Goal: Task Accomplishment & Management: Use online tool/utility

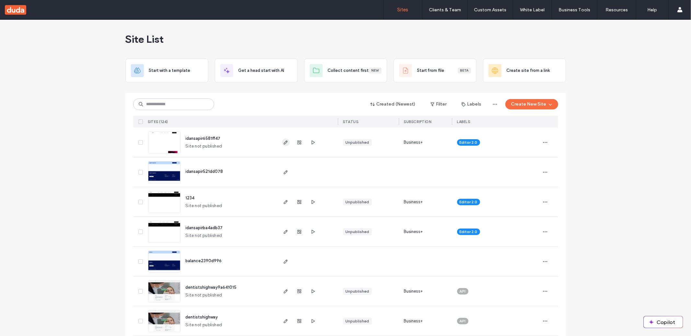
click at [285, 144] on icon "button" at bounding box center [285, 142] width 5 height 5
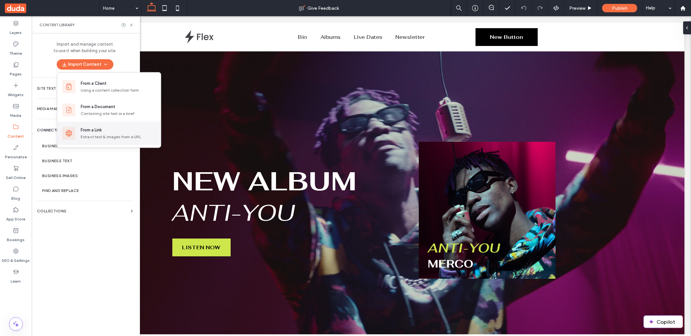
click at [97, 130] on div "From a Link" at bounding box center [91, 130] width 21 height 6
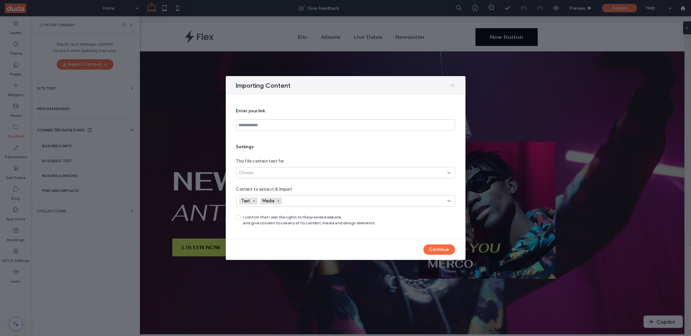
click at [454, 87] on icon at bounding box center [452, 85] width 5 height 5
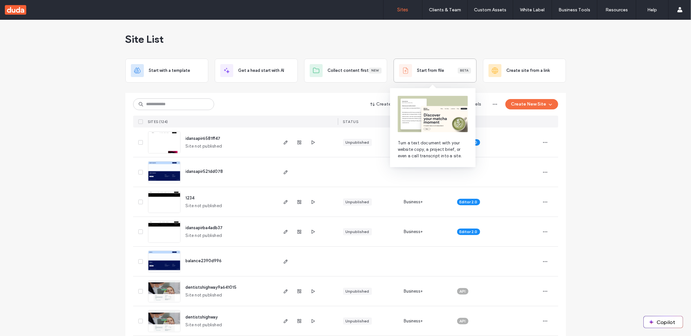
click at [420, 76] on div "Start from file Beta" at bounding box center [435, 70] width 72 height 13
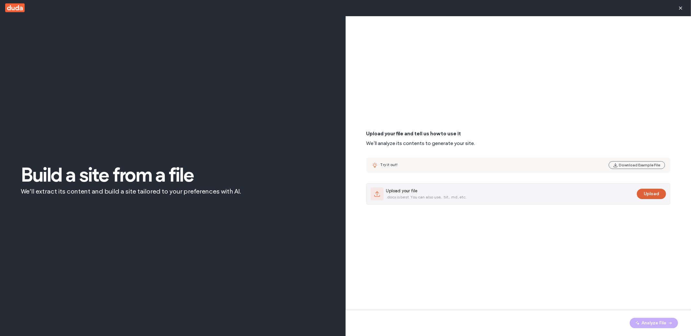
click at [651, 193] on button "Upload" at bounding box center [651, 194] width 29 height 10
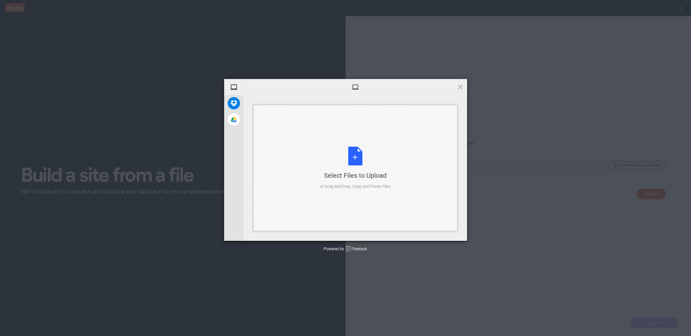
click at [355, 160] on div "Select Files to Upload or Drag and Drop, Copy and Paste Files" at bounding box center [355, 168] width 71 height 43
click at [448, 229] on span "Upload 1" at bounding box center [447, 232] width 33 height 12
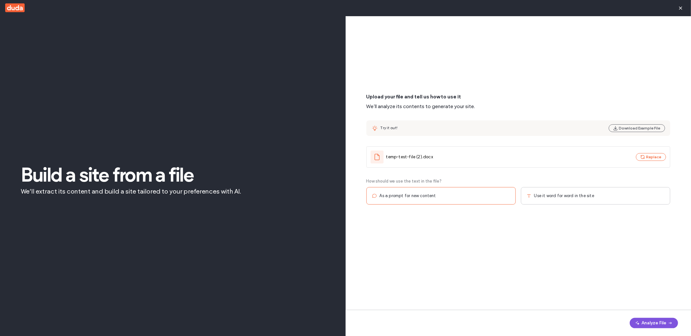
click at [643, 323] on button "Analyze File" at bounding box center [654, 323] width 48 height 10
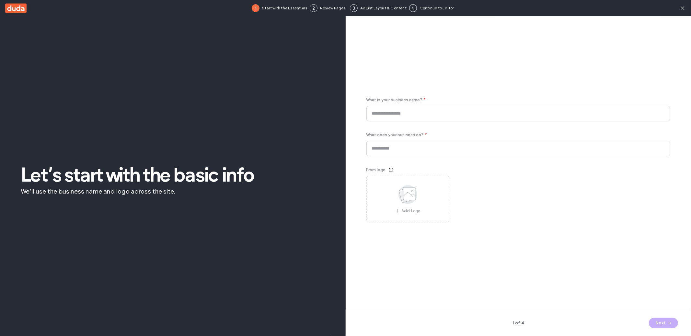
type input "**********"
click at [662, 323] on button "Next" at bounding box center [663, 323] width 29 height 10
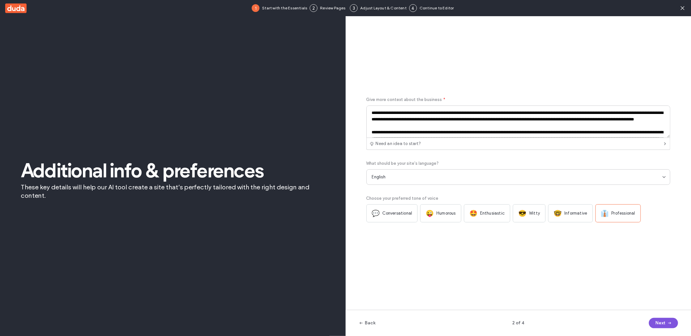
click at [662, 323] on button "Next" at bounding box center [663, 323] width 29 height 10
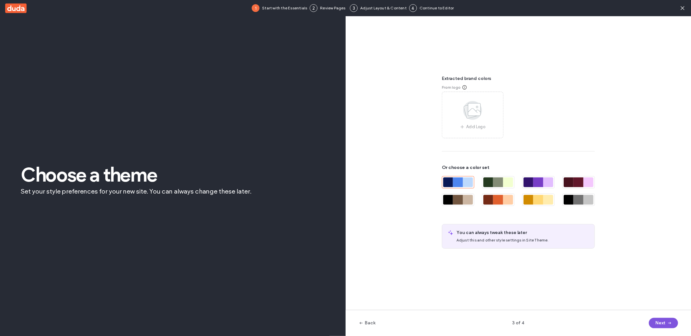
click at [662, 323] on button "Next" at bounding box center [663, 323] width 29 height 10
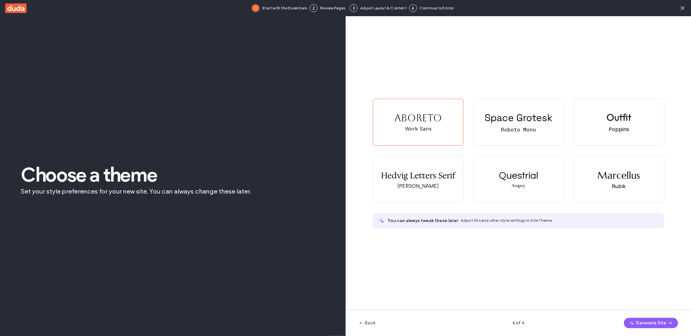
click at [662, 323] on button "Generate Site" at bounding box center [651, 323] width 54 height 10
click at [649, 325] on button "Generate Site" at bounding box center [651, 323] width 54 height 10
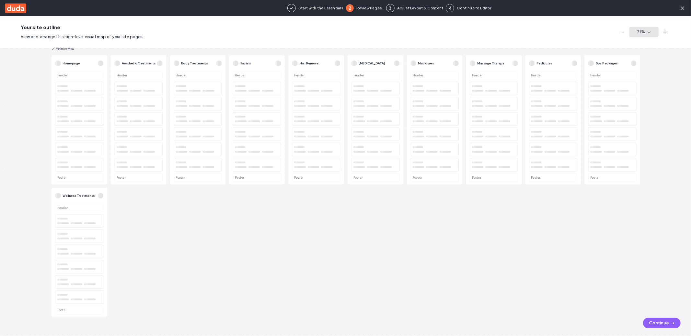
click at [649, 34] on icon "button" at bounding box center [649, 31] width 5 height 5
click at [640, 76] on span "Zoom to Fit" at bounding box center [632, 73] width 23 height 6
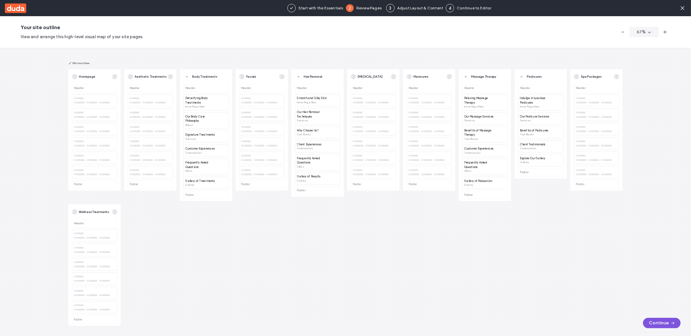
click at [673, 325] on icon "button" at bounding box center [673, 323] width 5 height 5
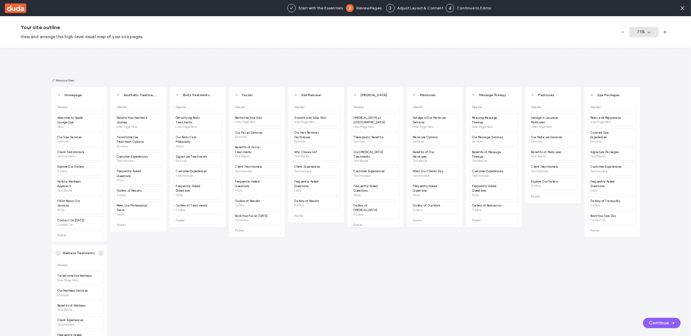
click at [649, 32] on icon "button" at bounding box center [649, 31] width 5 height 5
click at [641, 72] on span "Zoom to Fit" at bounding box center [632, 73] width 23 height 6
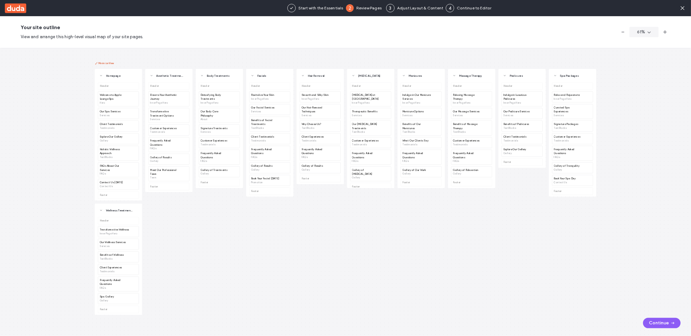
click at [108, 62] on button "Minimize View" at bounding box center [104, 63] width 19 height 5
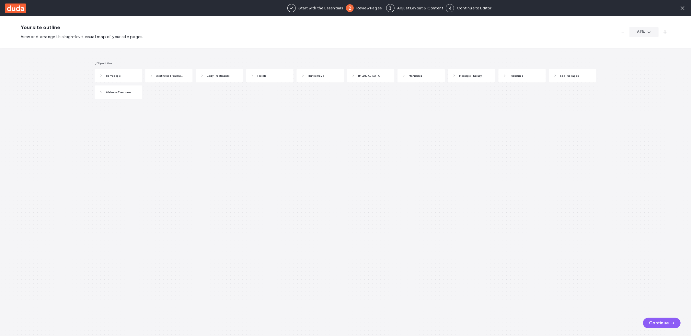
click at [108, 60] on div "Homepage Header Welcome to Apple Lounge Spa Hero Our Spa Services Services Clie…" at bounding box center [345, 192] width 691 height 288
click at [107, 62] on button "Expand View" at bounding box center [103, 63] width 17 height 5
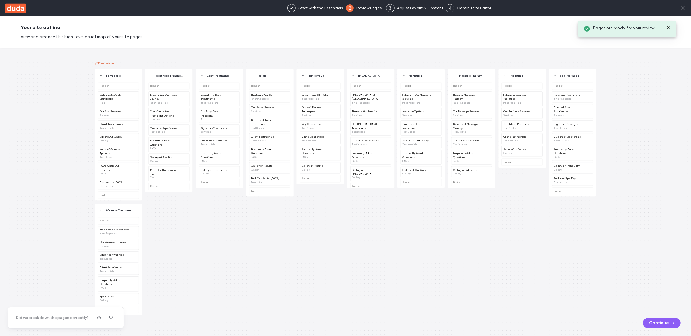
click at [107, 62] on button "Minimize View" at bounding box center [104, 63] width 19 height 5
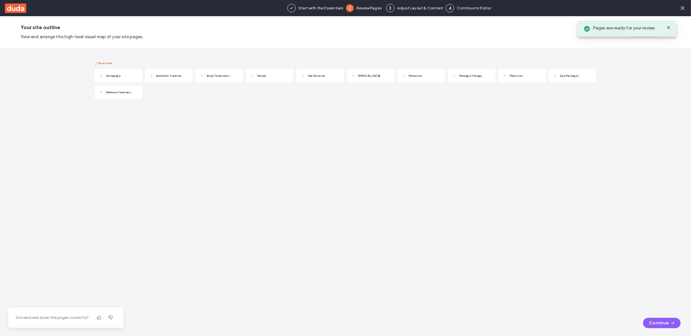
click at [107, 62] on button "Expand View" at bounding box center [103, 63] width 17 height 5
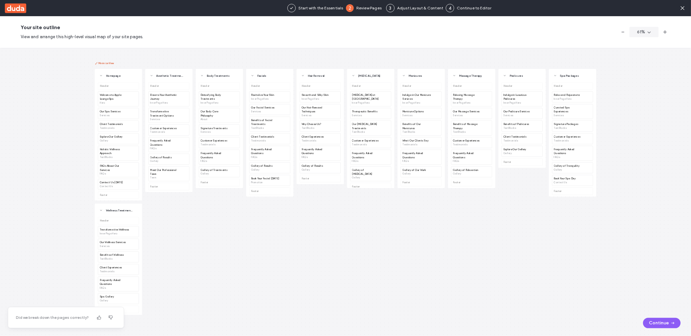
click at [107, 62] on button "Minimize View" at bounding box center [104, 63] width 19 height 5
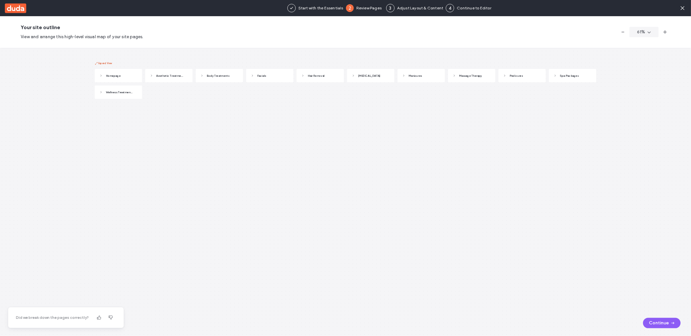
click at [107, 62] on button "Expand View" at bounding box center [103, 63] width 17 height 5
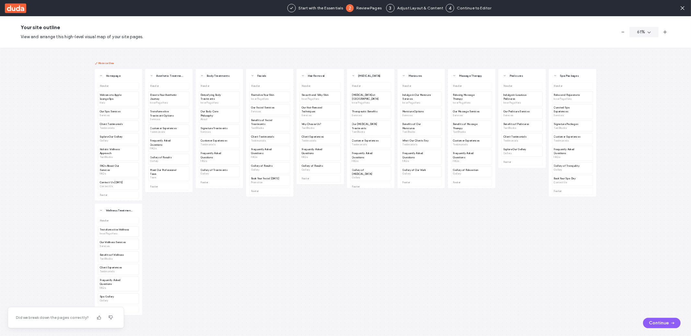
click at [107, 62] on button "Minimize View" at bounding box center [104, 63] width 19 height 5
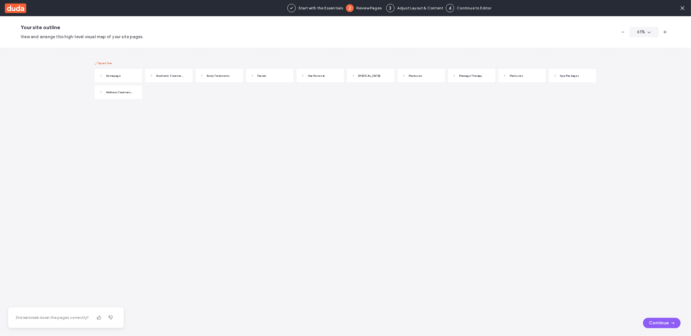
click at [107, 62] on button "Expand View" at bounding box center [103, 63] width 17 height 5
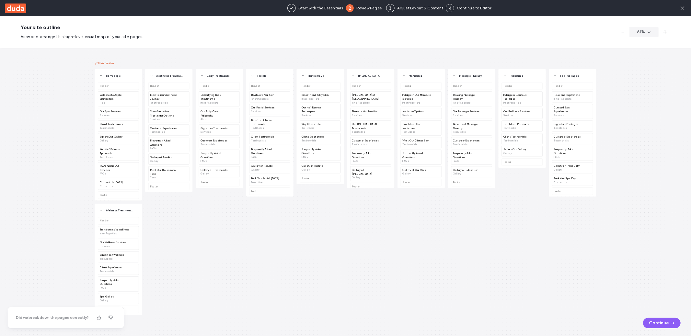
click at [107, 62] on button "Minimize View" at bounding box center [104, 63] width 19 height 5
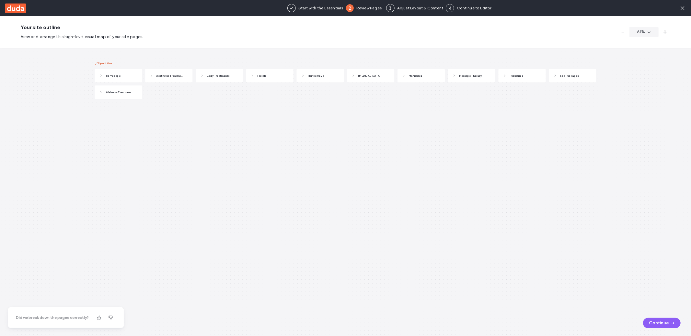
click at [107, 62] on button "Expand View" at bounding box center [103, 63] width 17 height 5
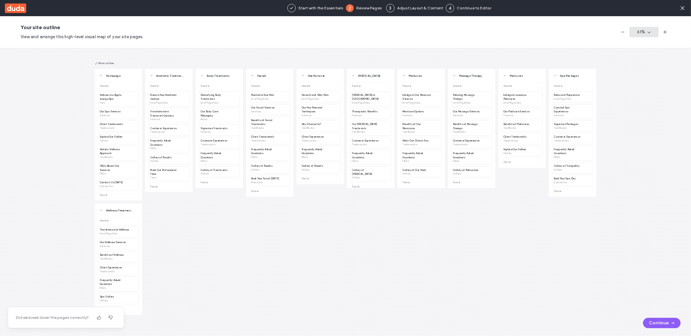
click at [634, 32] on button "61 %" at bounding box center [644, 32] width 29 height 10
click at [639, 75] on span "Zoom to Fit" at bounding box center [632, 73] width 23 height 6
click at [113, 65] on button "Minimize View" at bounding box center [104, 63] width 19 height 5
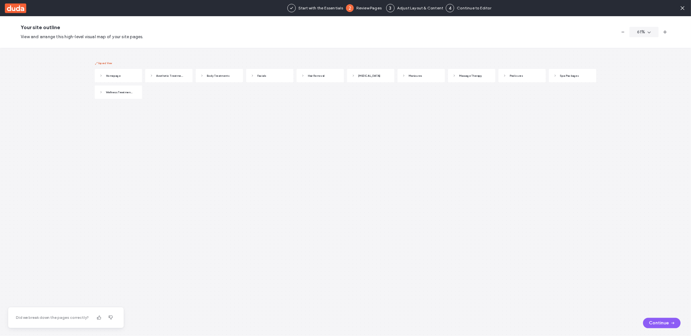
click at [108, 62] on button "Expand View" at bounding box center [103, 63] width 17 height 5
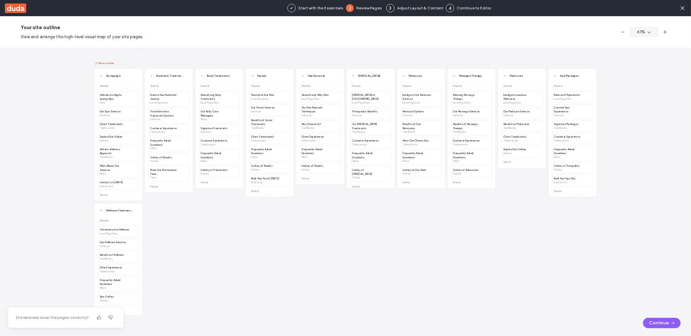
click at [108, 62] on button "Minimize View" at bounding box center [104, 63] width 19 height 5
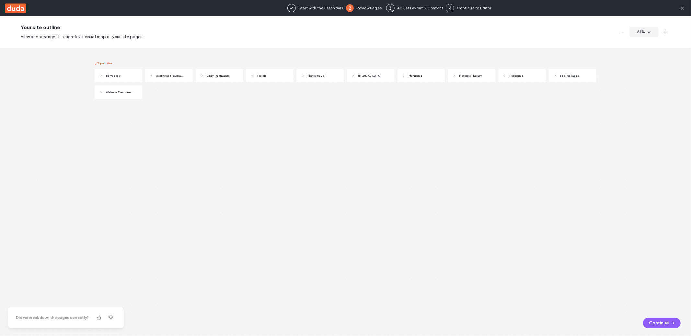
click at [108, 62] on button "Expand View" at bounding box center [103, 63] width 17 height 5
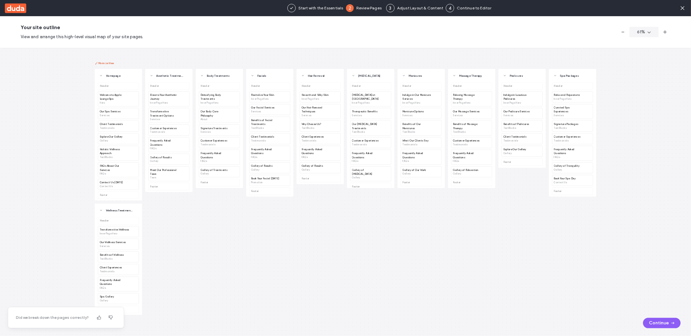
click at [108, 62] on button "Minimize View" at bounding box center [104, 63] width 19 height 5
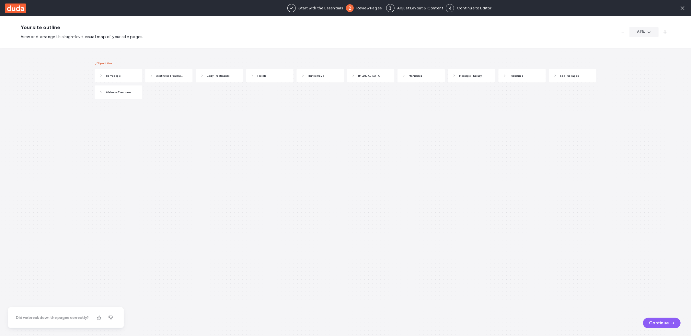
click at [108, 62] on button "Expand View" at bounding box center [103, 63] width 17 height 5
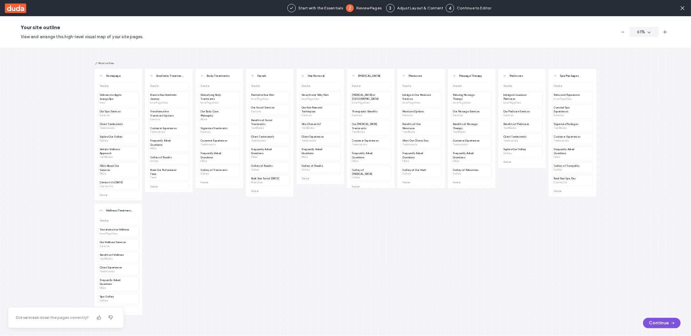
click at [669, 327] on button "Continue" at bounding box center [662, 323] width 38 height 10
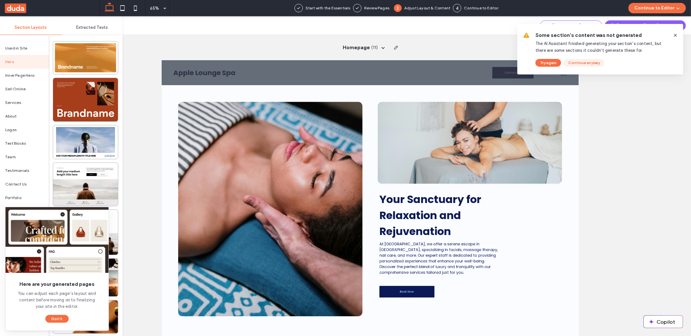
click at [573, 63] on button "Continue anyway" at bounding box center [584, 63] width 41 height 8
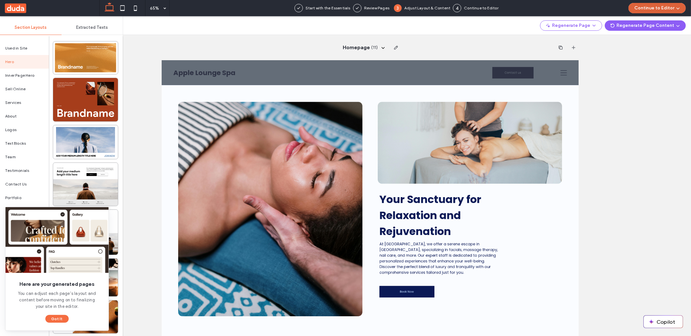
click at [657, 11] on button "Continue to Editor" at bounding box center [657, 8] width 57 height 10
click at [528, 20] on div "Regenerate Page Regenerate Page Content Here are your generated pages You can a…" at bounding box center [407, 25] width 568 height 19
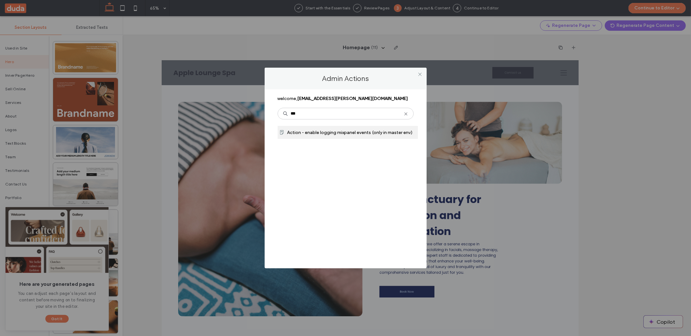
type input "***"
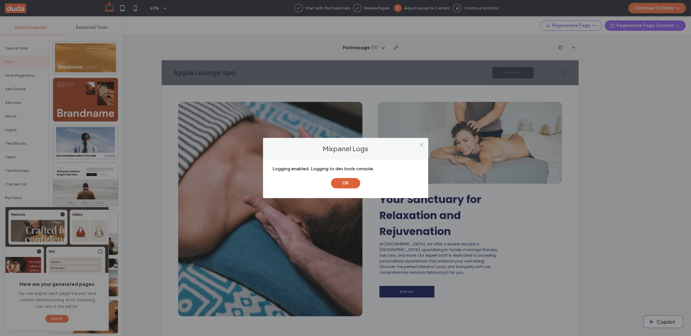
click at [348, 185] on button "OK" at bounding box center [345, 183] width 29 height 10
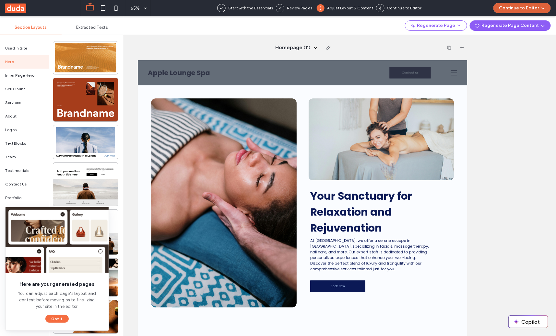
click at [547, 11] on button "Continue to Editor" at bounding box center [521, 8] width 57 height 10
click at [531, 25] on div "Move All Pages" at bounding box center [521, 28] width 62 height 12
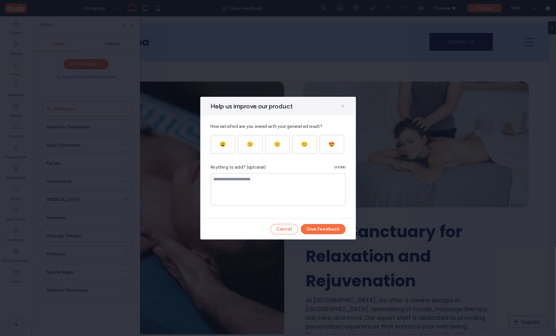
click at [342, 106] on icon at bounding box center [342, 106] width 5 height 5
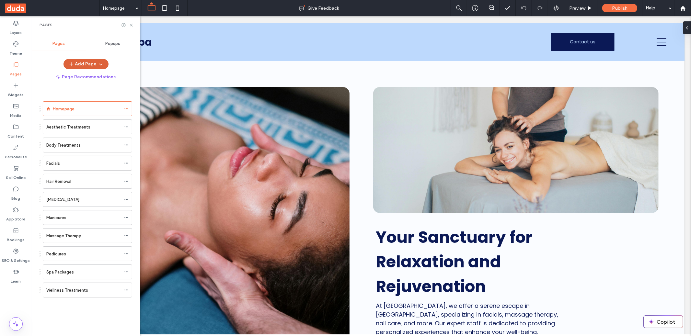
click at [101, 66] on icon "button" at bounding box center [100, 64] width 5 height 5
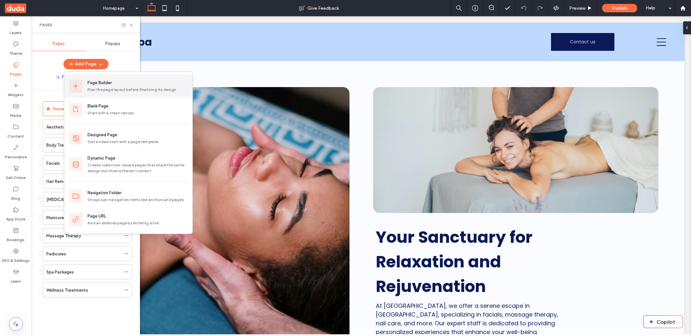
click at [108, 82] on div "Page Builder" at bounding box center [100, 83] width 24 height 6
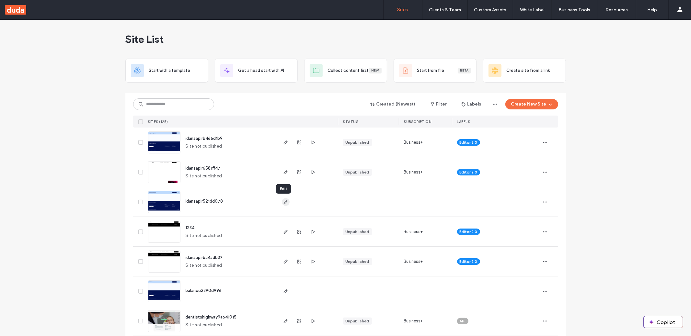
click at [283, 201] on icon "button" at bounding box center [285, 202] width 5 height 5
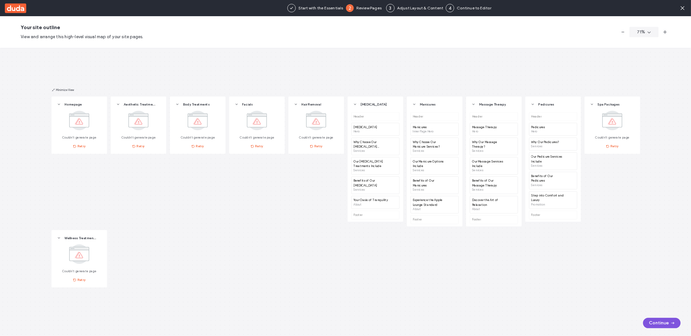
click at [662, 324] on button "Continue" at bounding box center [662, 323] width 38 height 10
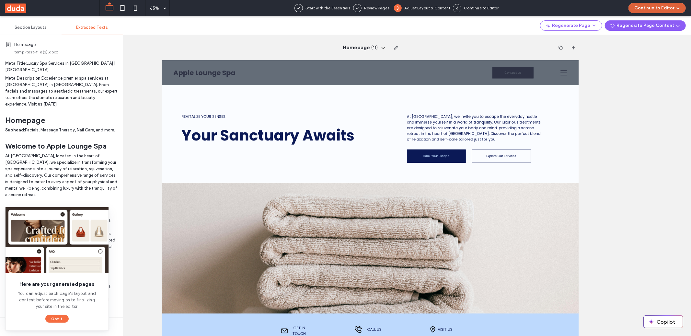
click at [651, 6] on button "Continue to Editor" at bounding box center [657, 8] width 57 height 10
click at [492, 27] on div "Regenerate Page Regenerate Page Content Here are your generated pages You can a…" at bounding box center [407, 25] width 568 height 19
